Goal: Task Accomplishment & Management: Use online tool/utility

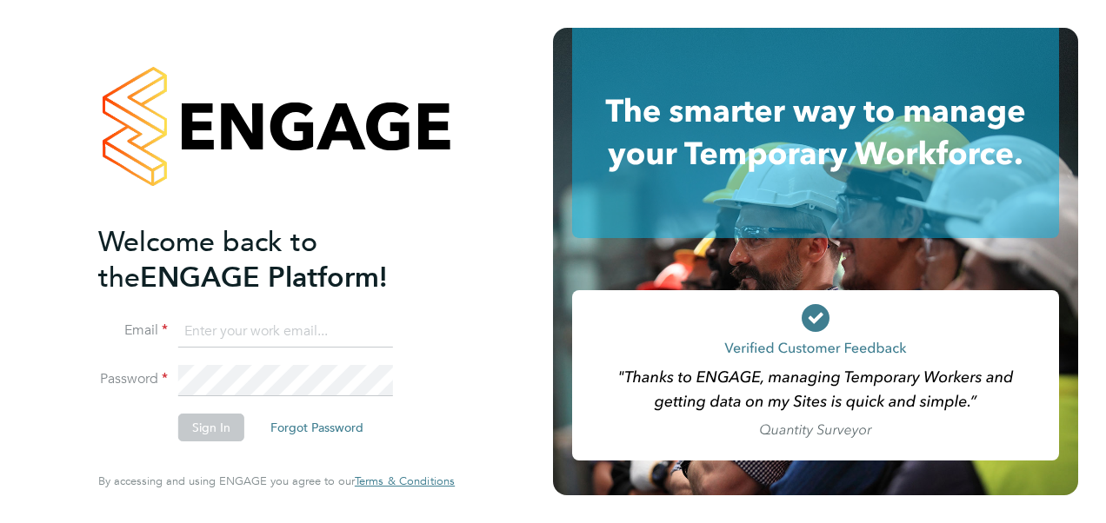
click at [211, 320] on input at bounding box center [285, 331] width 215 height 31
type input "vendorkeyaccounts2@hays.com"
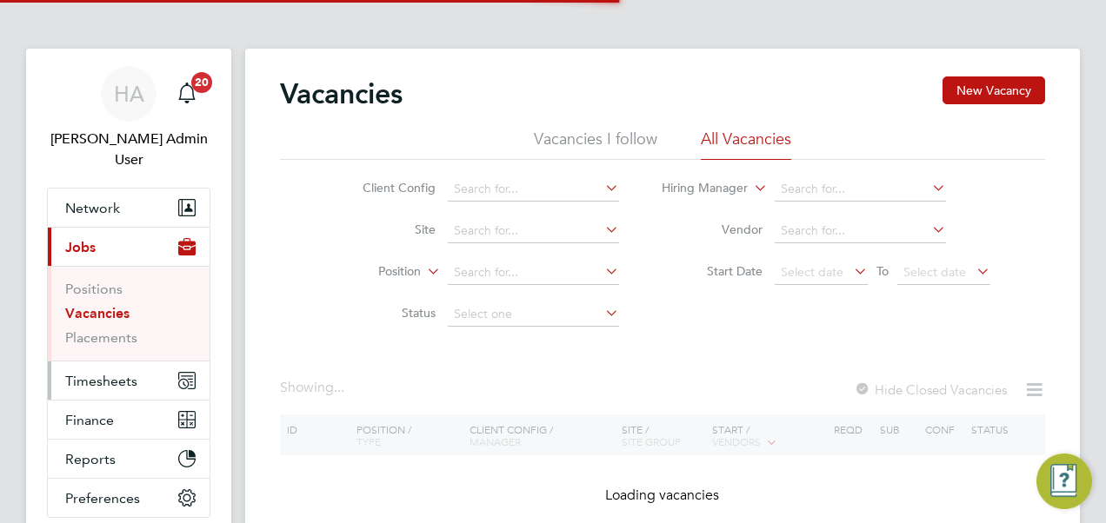
click at [76, 373] on span "Timesheets" at bounding box center [101, 381] width 72 height 17
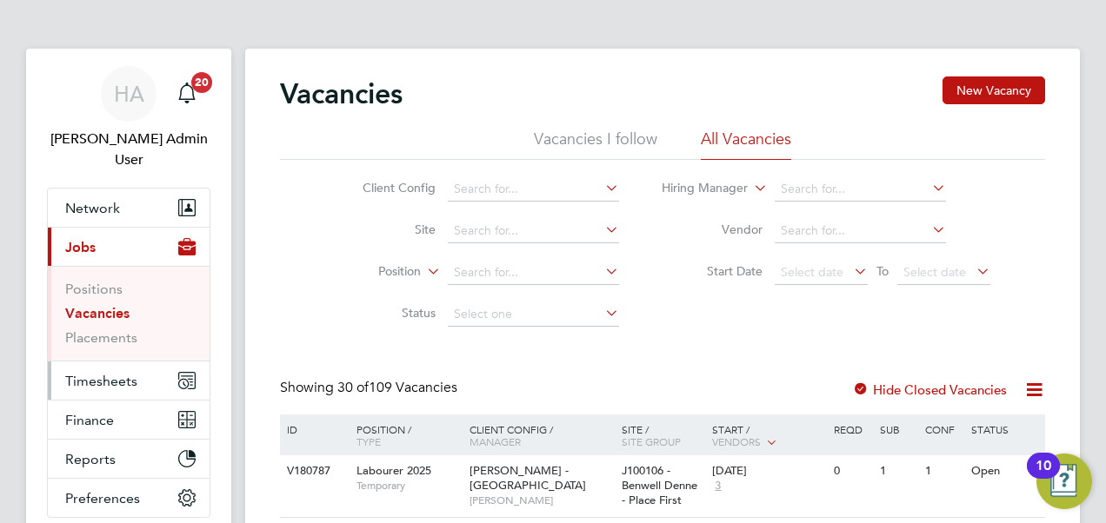
click at [104, 373] on span "Timesheets" at bounding box center [101, 381] width 72 height 17
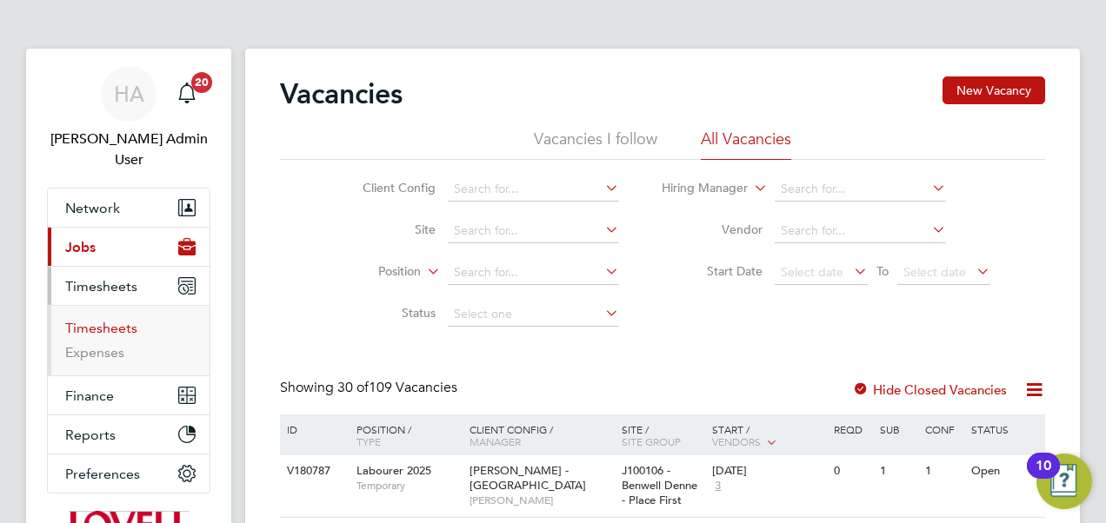
click at [104, 320] on link "Timesheets" at bounding box center [101, 328] width 72 height 17
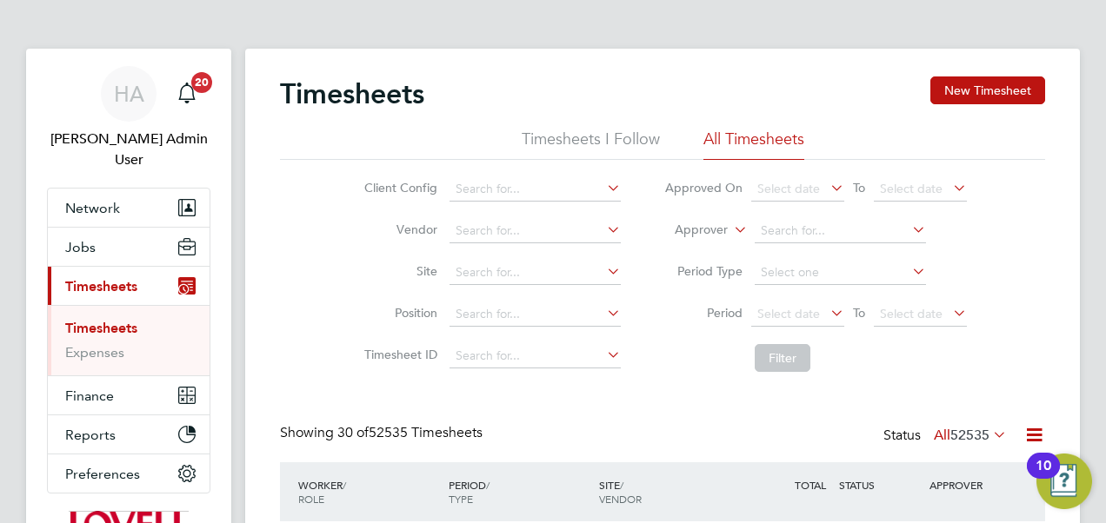
click at [730, 233] on icon at bounding box center [730, 225] width 0 height 16
click at [711, 248] on li "Worker" at bounding box center [684, 250] width 85 height 23
click at [804, 222] on input at bounding box center [839, 231] width 171 height 24
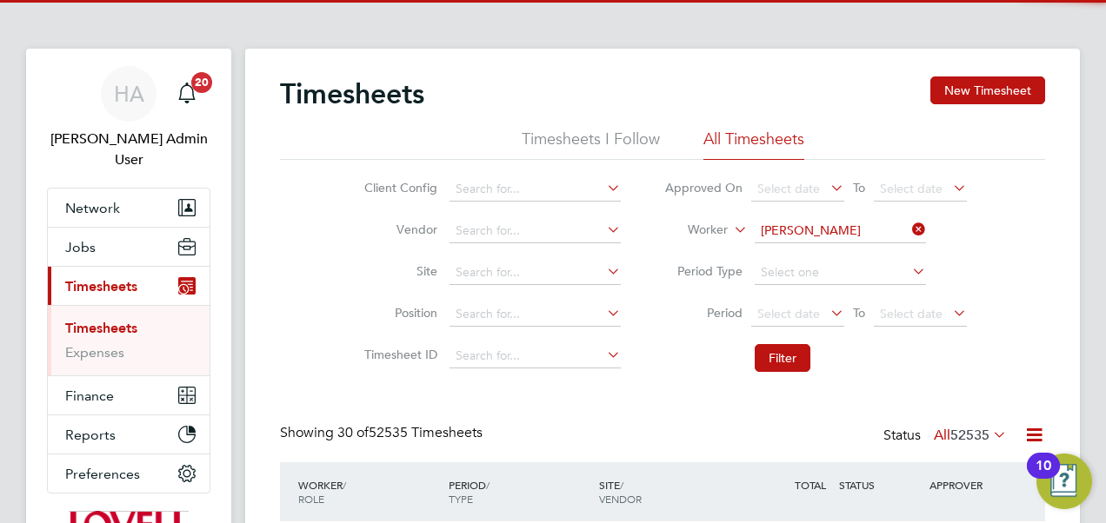
click at [865, 251] on b "[PERSON_NAME]" at bounding box center [915, 254] width 101 height 15
type input "[PERSON_NAME]"
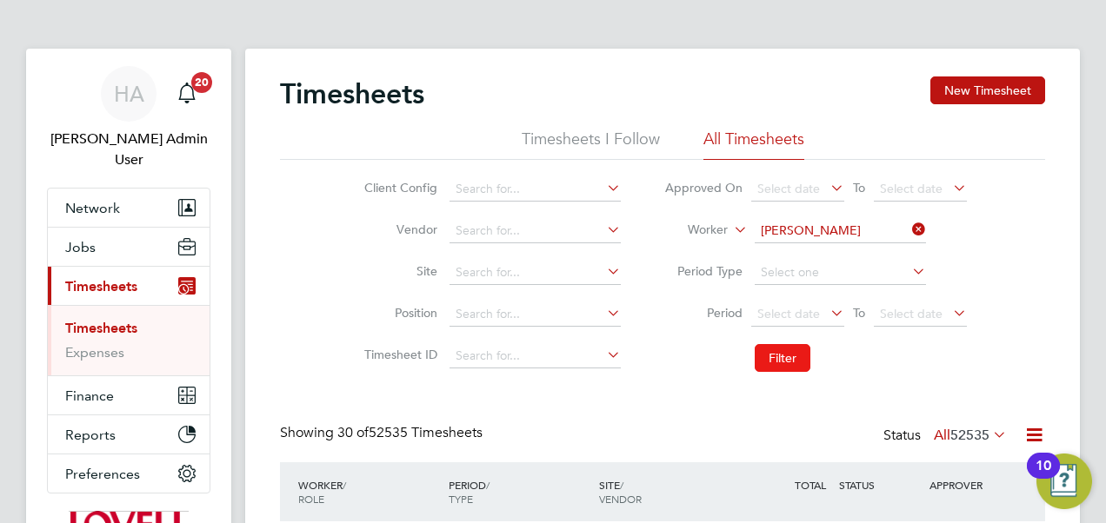
click at [794, 349] on button "Filter" at bounding box center [782, 358] width 56 height 28
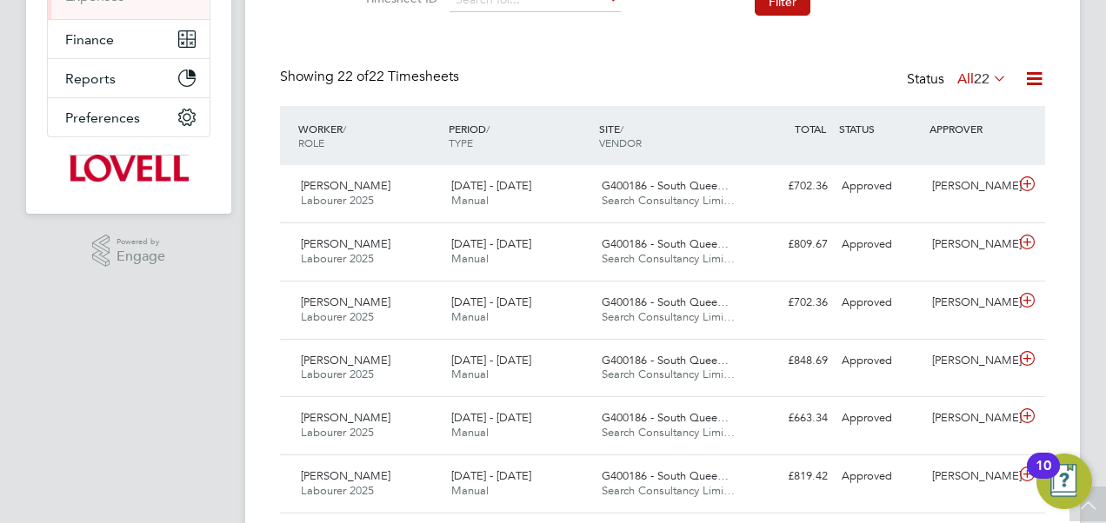
click at [1041, 83] on icon at bounding box center [1034, 79] width 22 height 22
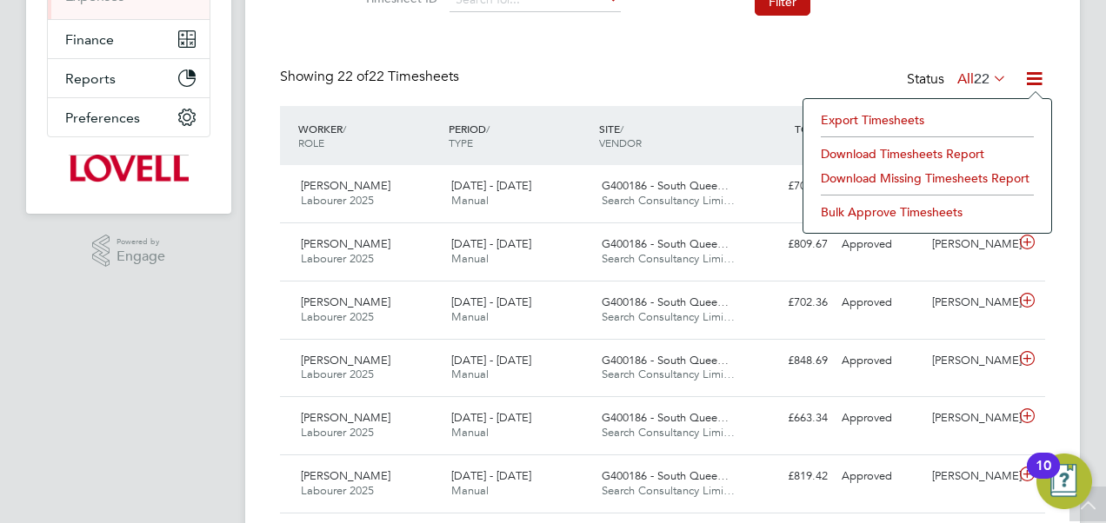
click at [899, 143] on li "Download Timesheets Report" at bounding box center [927, 154] width 230 height 24
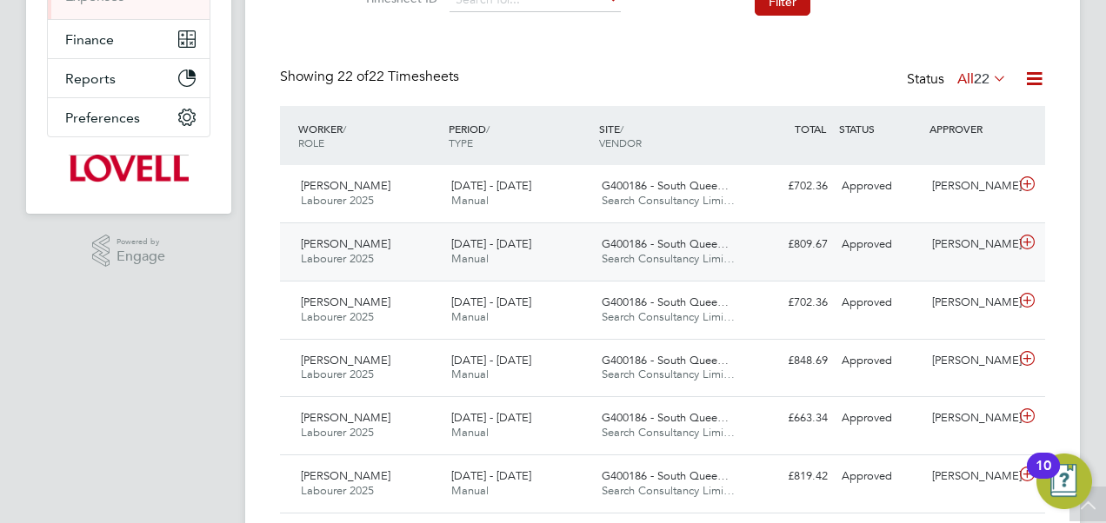
click at [533, 264] on div "[DATE] - [DATE] Manual" at bounding box center [519, 251] width 150 height 43
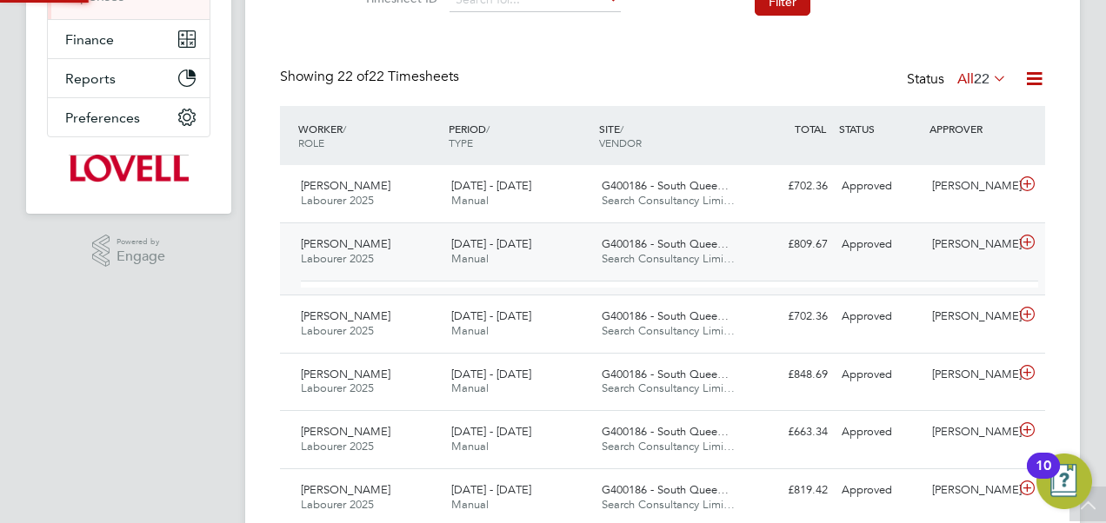
scroll to position [30, 169]
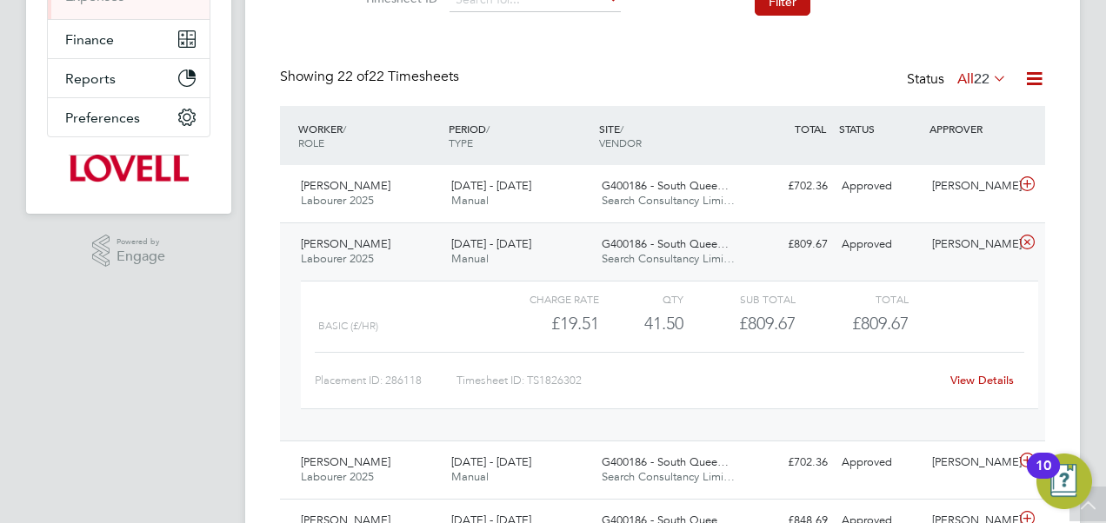
click at [973, 384] on link "View Details" at bounding box center [981, 380] width 63 height 15
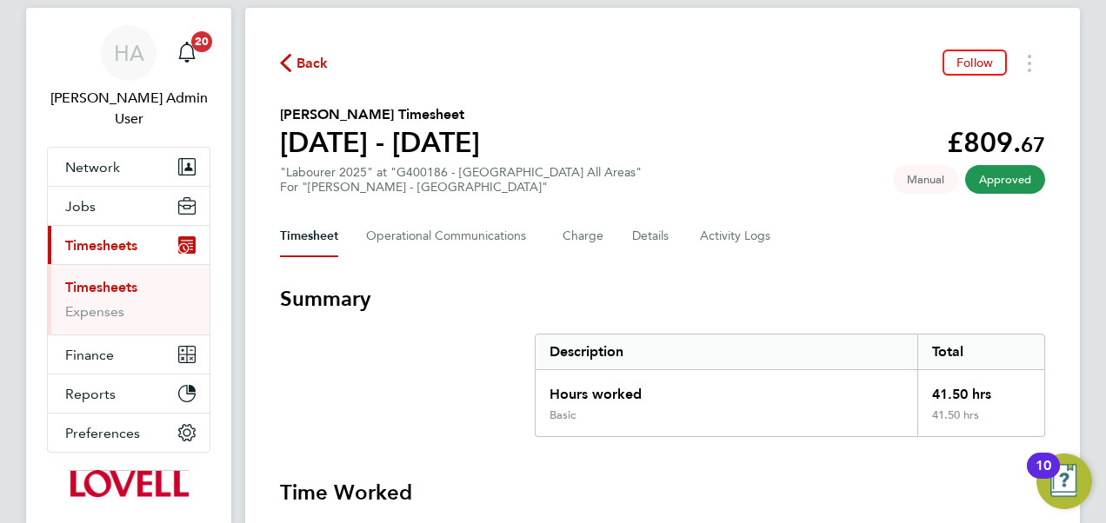
scroll to position [42, 0]
click at [1027, 63] on icon "Timesheets Menu" at bounding box center [1028, 62] width 3 height 17
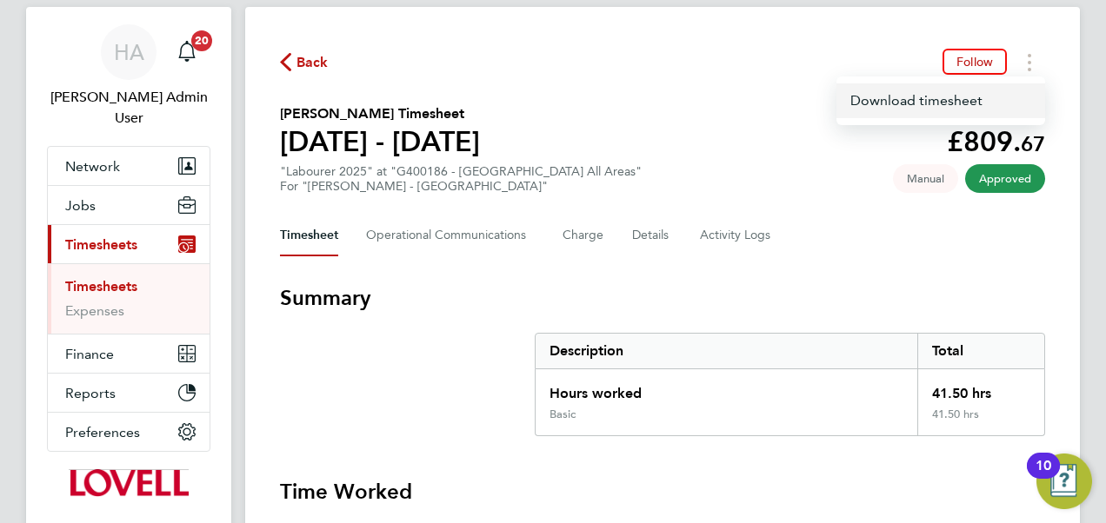
click at [937, 92] on link "Download timesheet" at bounding box center [940, 100] width 209 height 35
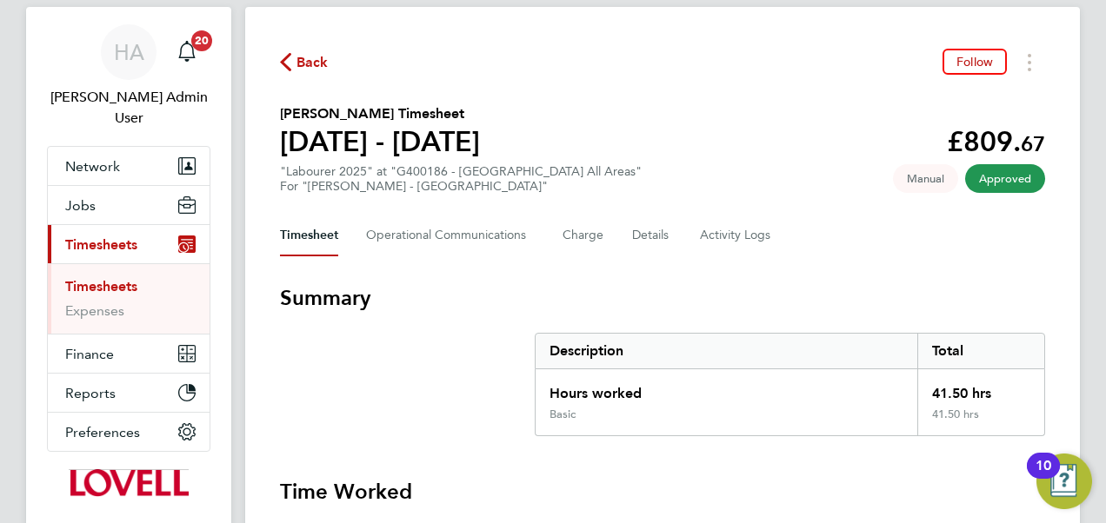
click at [306, 65] on span "Back" at bounding box center [312, 62] width 32 height 21
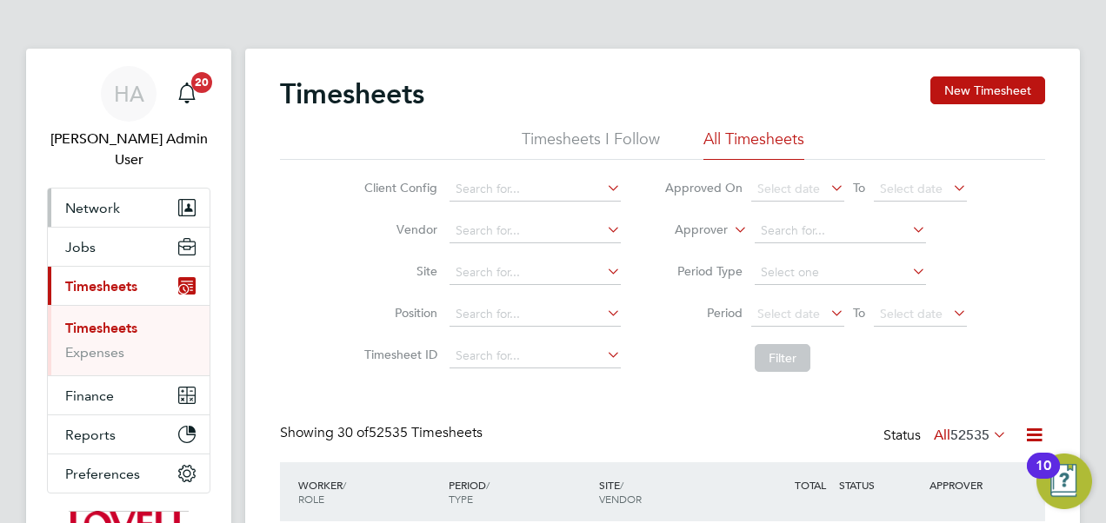
click at [70, 200] on span "Network" at bounding box center [92, 208] width 55 height 17
click at [466, 273] on input at bounding box center [534, 273] width 171 height 24
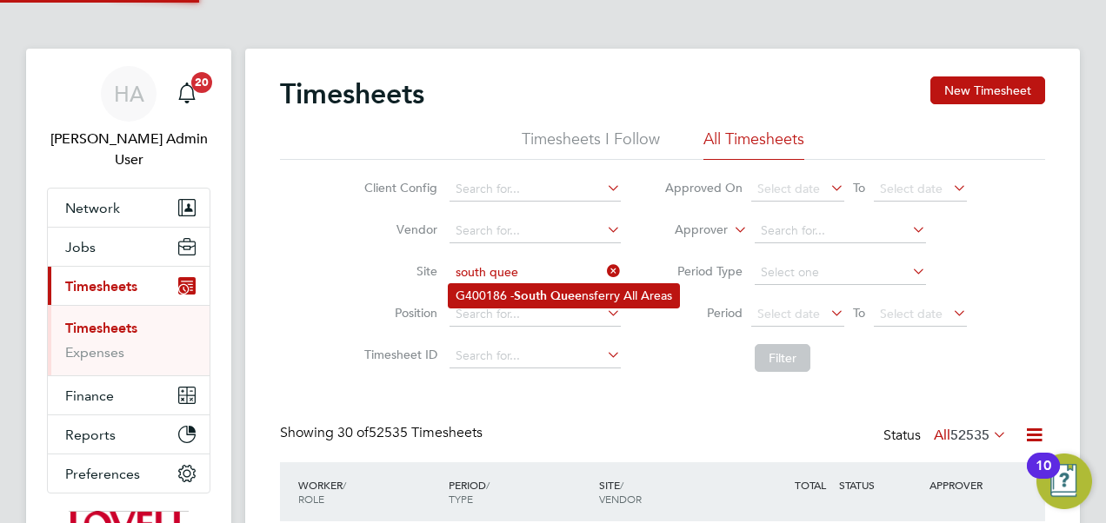
click at [506, 291] on li "G400186 - [GEOGRAPHIC_DATA] nsferry All Areas" at bounding box center [563, 295] width 230 height 23
type input "G400186 - [GEOGRAPHIC_DATA] All Areas"
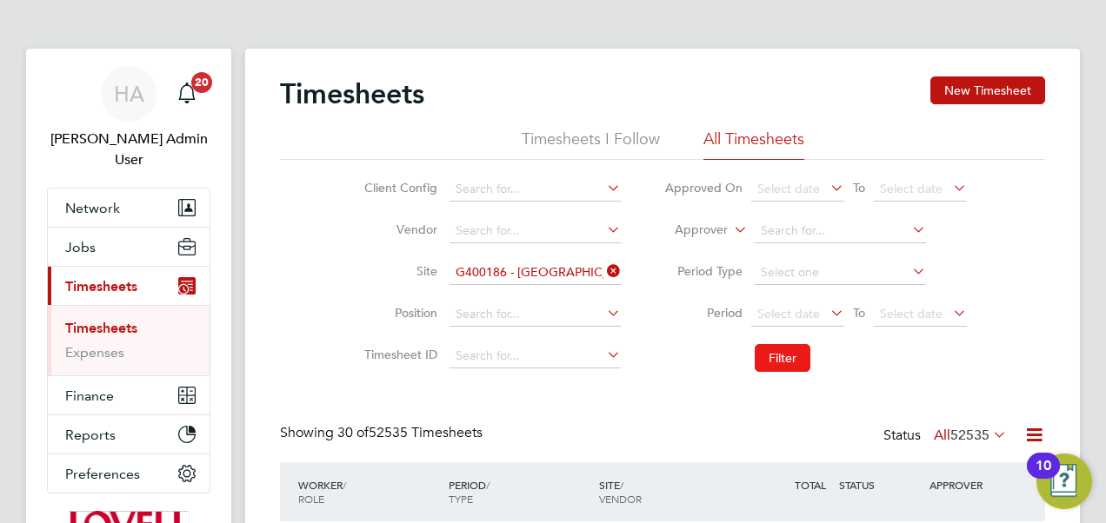
click at [778, 352] on button "Filter" at bounding box center [782, 358] width 56 height 28
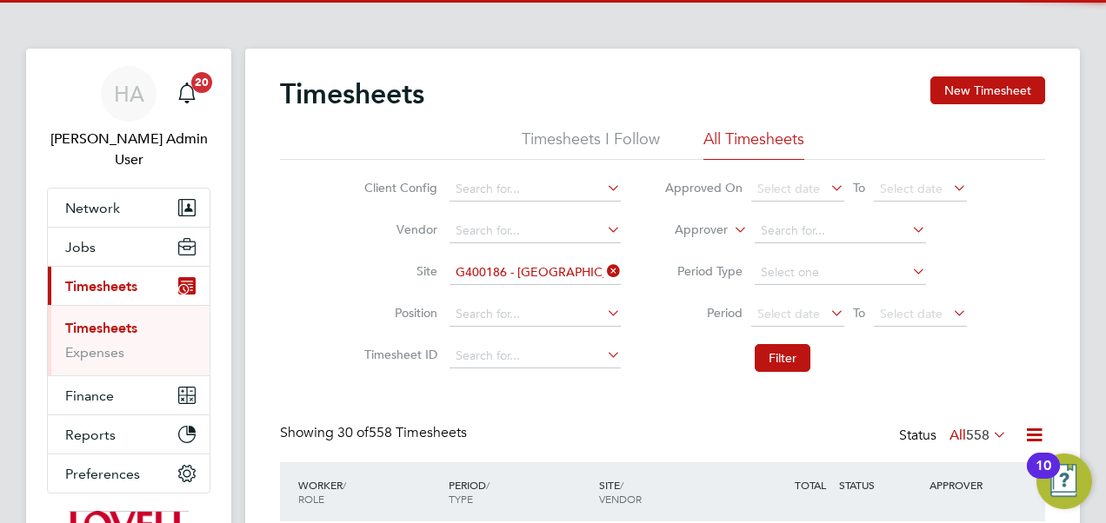
scroll to position [43, 150]
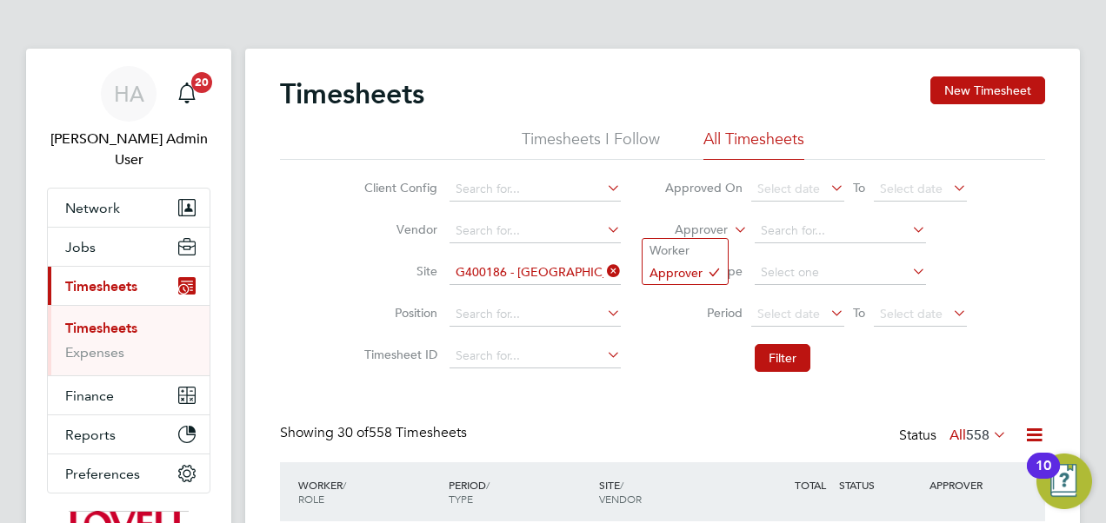
click at [723, 232] on label "Approver" at bounding box center [688, 230] width 78 height 17
click at [703, 249] on li "Worker" at bounding box center [684, 250] width 85 height 23
click at [494, 318] on input at bounding box center [534, 314] width 171 height 24
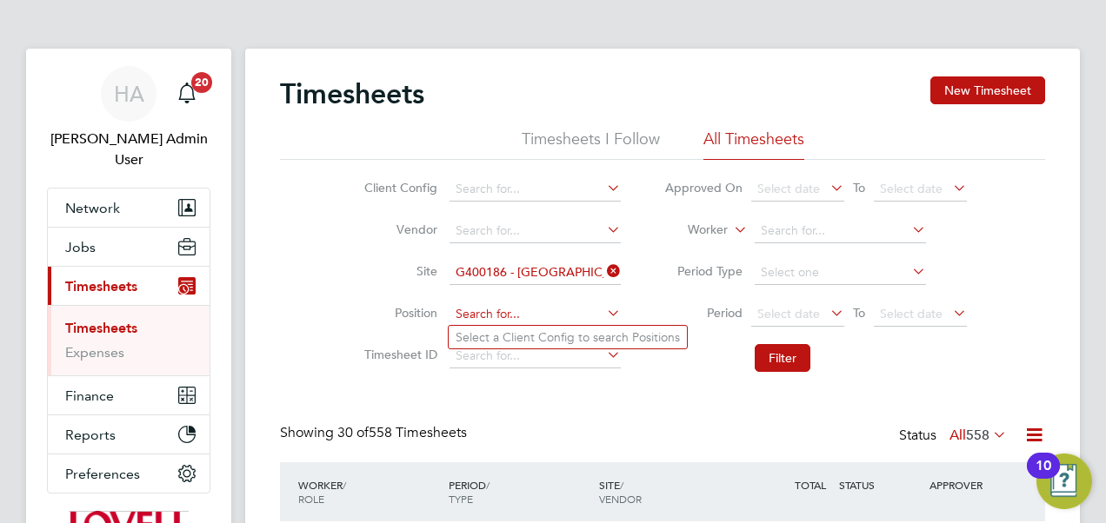
type input "s"
type input "man"
click at [468, 191] on input at bounding box center [534, 189] width 171 height 24
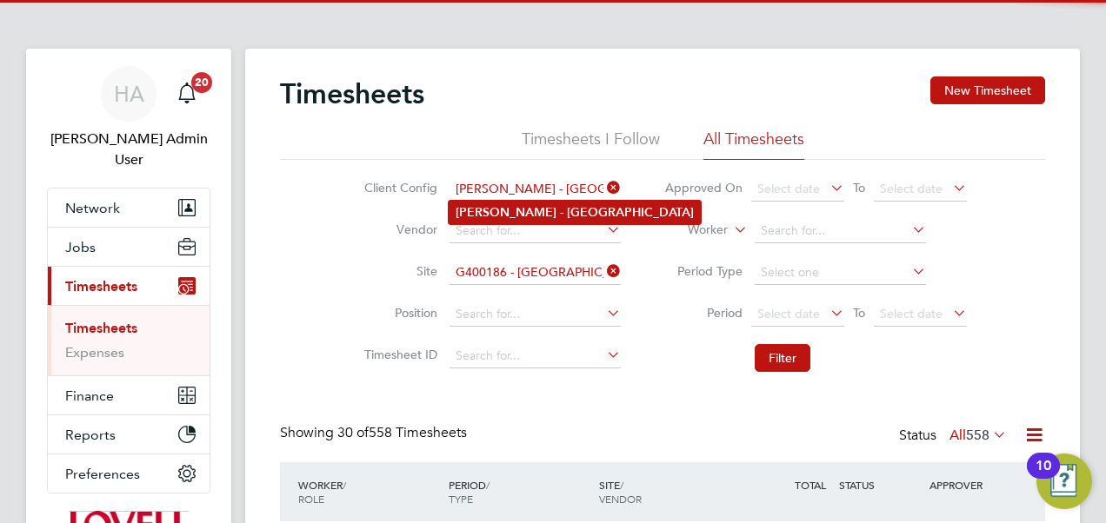
click at [567, 218] on b "[GEOGRAPHIC_DATA]" at bounding box center [630, 212] width 127 height 15
type input "[PERSON_NAME] - [GEOGRAPHIC_DATA]"
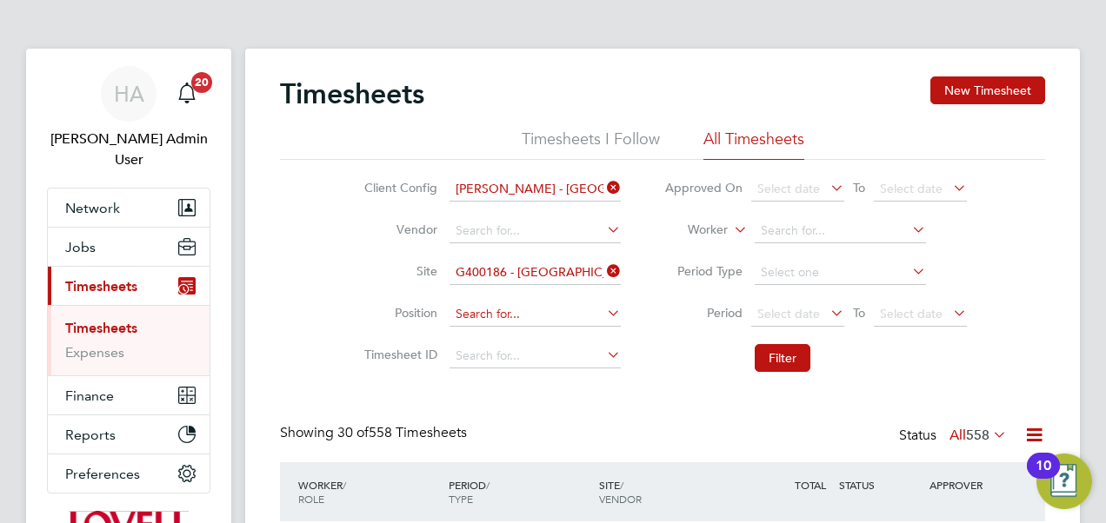
click at [492, 320] on input at bounding box center [534, 314] width 171 height 24
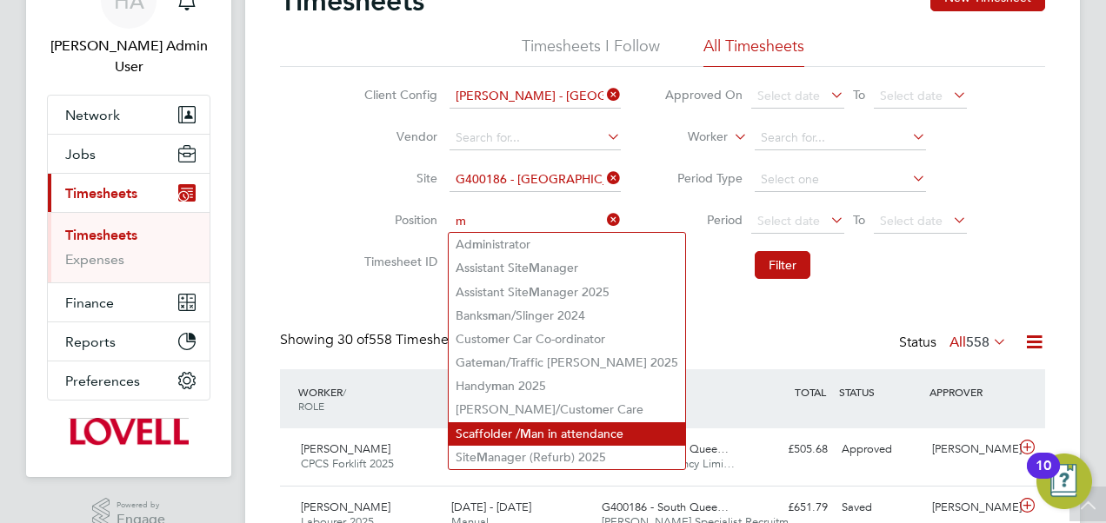
click at [485, 433] on li "Scaffolder / M an in attendance" at bounding box center [566, 433] width 236 height 23
type input "Scaffolder / Man in attendance"
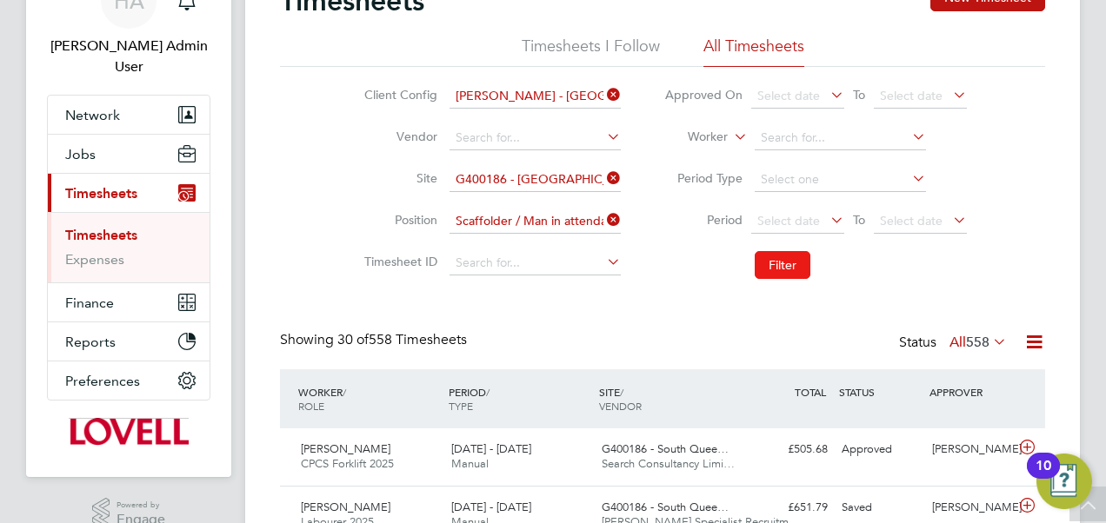
click at [793, 257] on button "Filter" at bounding box center [782, 265] width 56 height 28
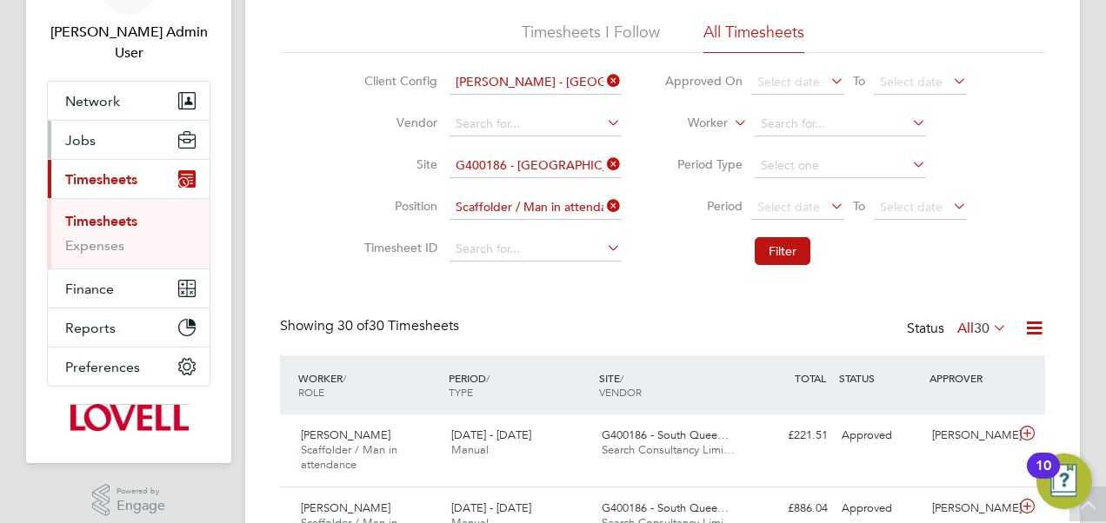
click at [87, 132] on span "Jobs" at bounding box center [80, 140] width 30 height 17
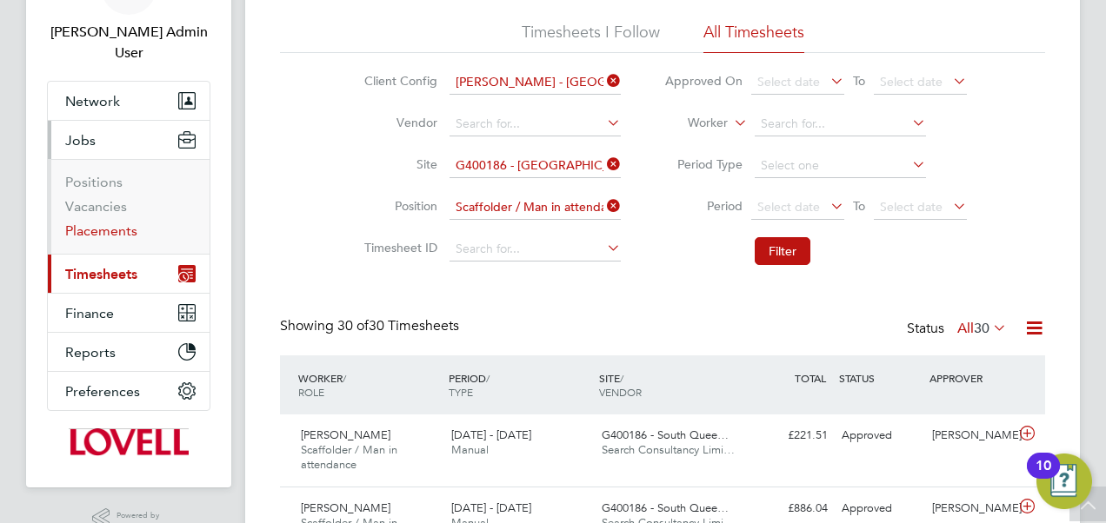
click at [103, 222] on link "Placements" at bounding box center [101, 230] width 72 height 17
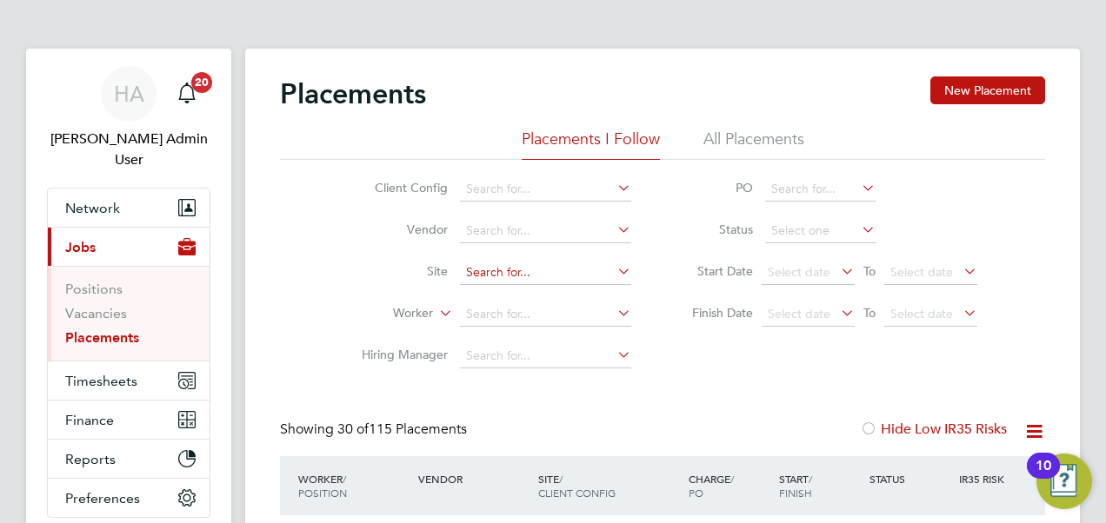
click at [491, 276] on input at bounding box center [545, 273] width 171 height 24
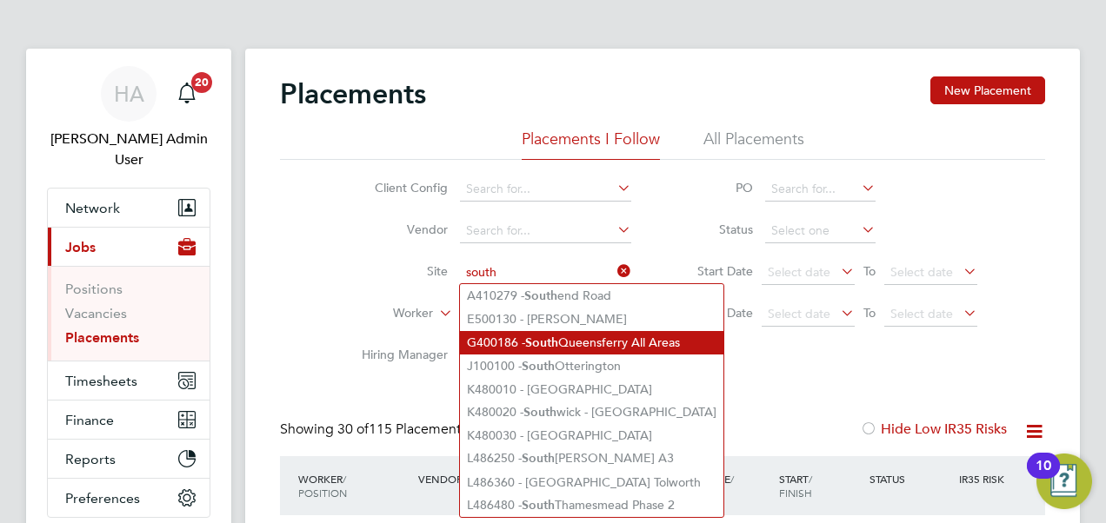
click at [527, 349] on li "G400186 - South Queensferry All Areas" at bounding box center [591, 342] width 263 height 23
type input "G400186 - [GEOGRAPHIC_DATA] All Areas"
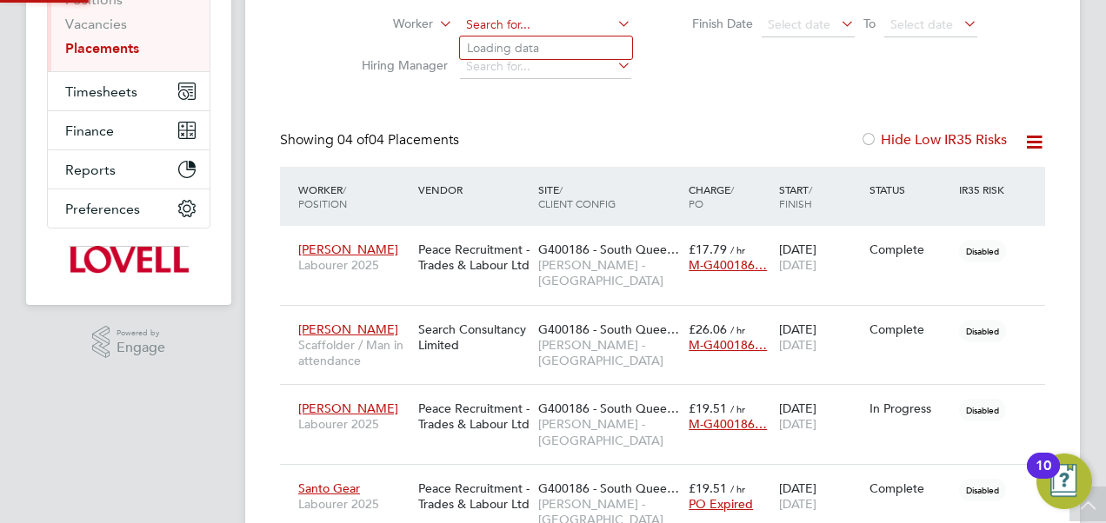
click at [544, 19] on input at bounding box center [545, 25] width 171 height 24
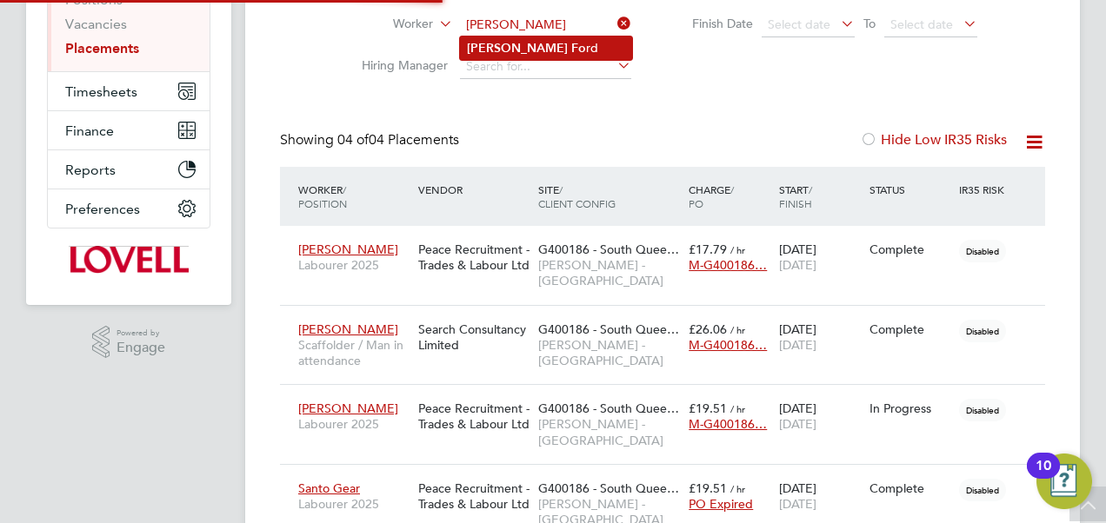
click at [518, 52] on li "Lee Fo rd" at bounding box center [546, 48] width 172 height 23
type input "Lee Ford"
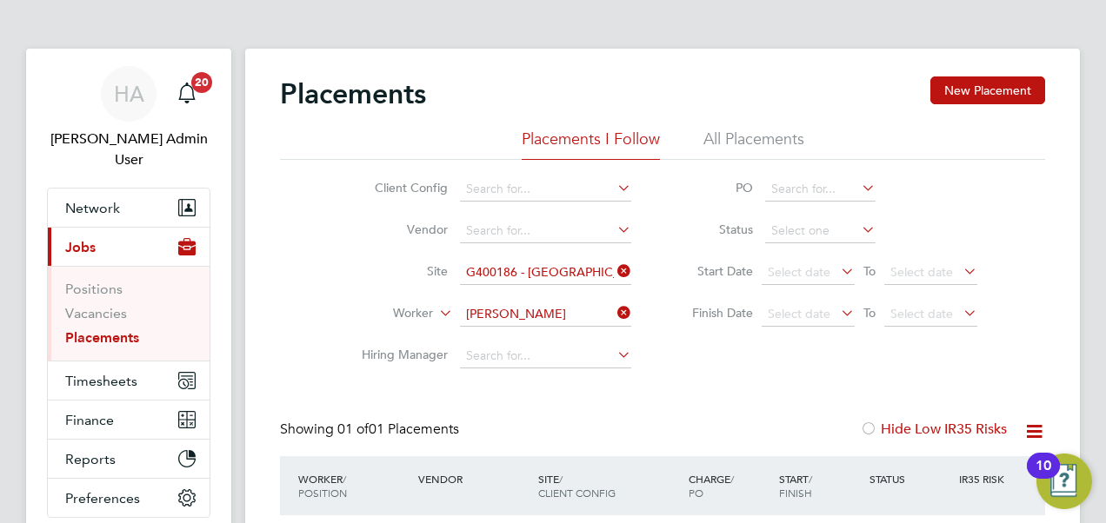
click at [742, 134] on li "All Placements" at bounding box center [753, 144] width 101 height 31
